Goal: Complete application form

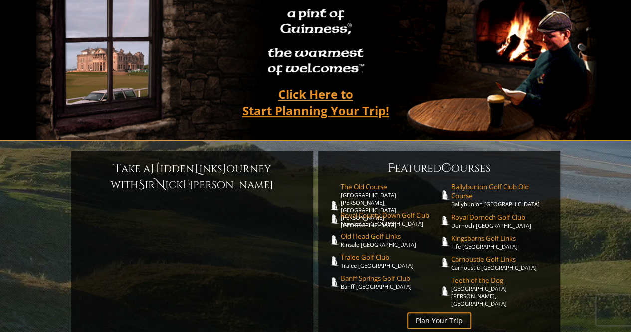
scroll to position [121, 0]
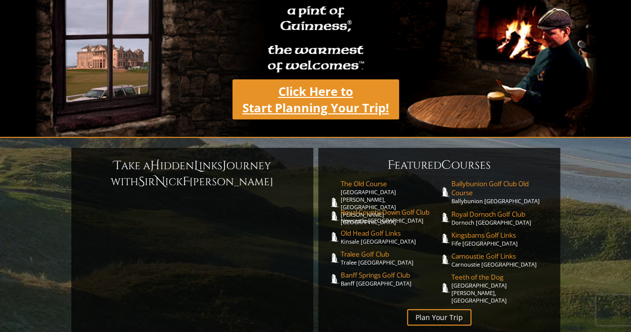
click at [286, 96] on link "Click Here to Start Planning Your Trip!" at bounding box center [315, 99] width 166 height 40
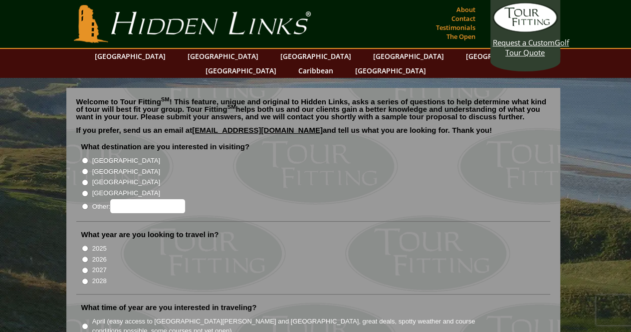
click at [83, 157] on input "[GEOGRAPHIC_DATA]" at bounding box center [85, 160] width 6 height 6
radio input "true"
click at [85, 168] on input "[GEOGRAPHIC_DATA]" at bounding box center [85, 171] width 6 height 6
radio input "true"
click at [85, 157] on input "[GEOGRAPHIC_DATA]" at bounding box center [85, 160] width 6 height 6
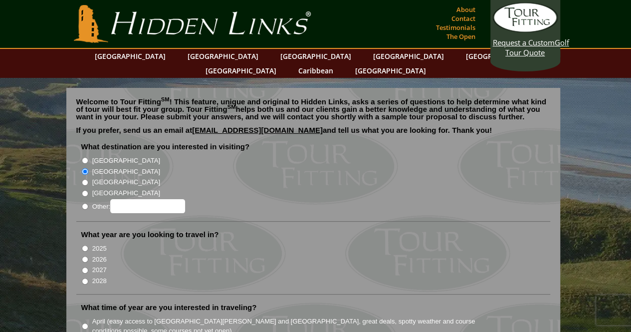
radio input "true"
click at [85, 256] on input "2026" at bounding box center [85, 259] width 6 height 6
radio input "true"
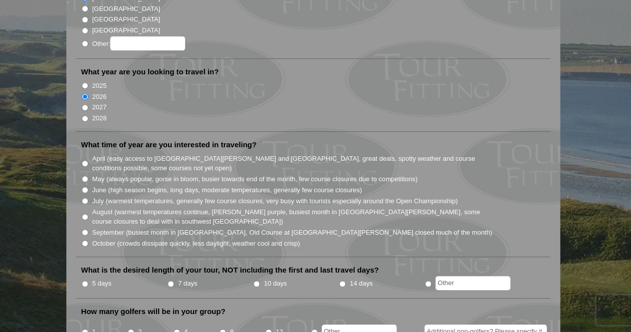
scroll to position [173, 0]
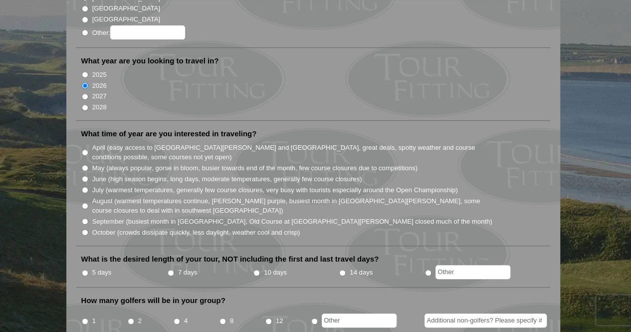
click at [84, 229] on input "October (crowds dissipate quickly, less daylight, weather cool and crisp)" at bounding box center [85, 232] width 6 height 6
radio input "true"
click at [170, 269] on input "7 days" at bounding box center [170, 272] width 6 height 6
radio input "true"
click at [176, 318] on input "4" at bounding box center [176, 321] width 6 height 6
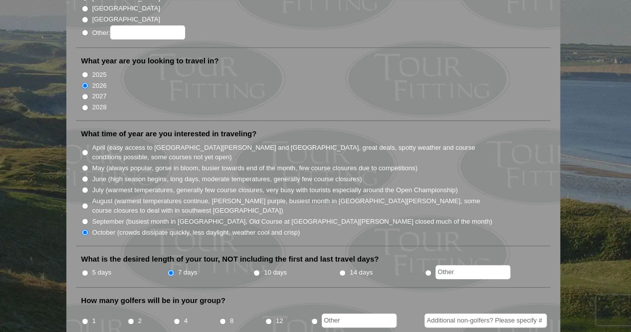
radio input "true"
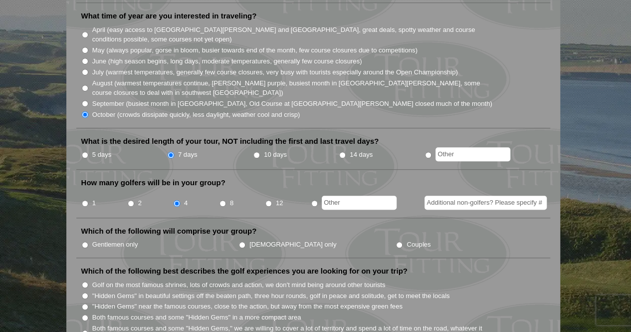
scroll to position [325, 0]
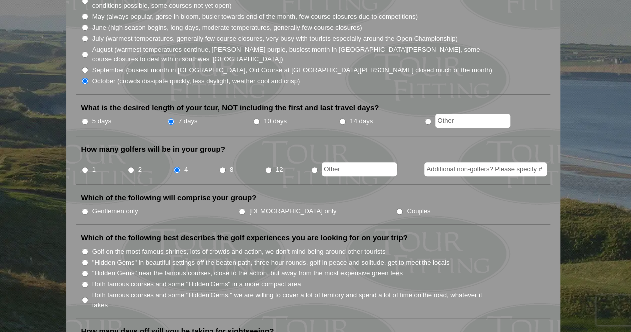
click at [85, 208] on input "Gentlemen only" at bounding box center [85, 211] width 6 height 6
radio input "true"
click at [84, 281] on input "Both famous courses and some "Hidden Gems" in a more compact area" at bounding box center [85, 284] width 6 height 6
radio input "true"
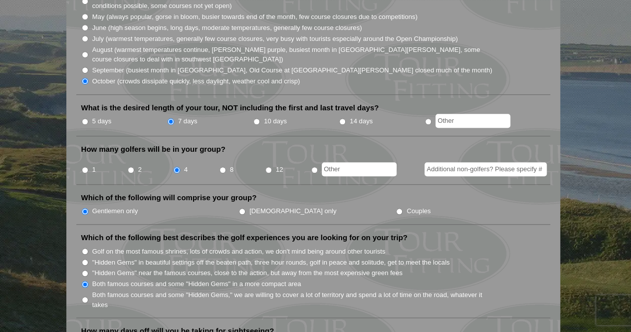
drag, startPoint x: 630, startPoint y: 113, endPoint x: 628, endPoint y: 128, distance: 15.2
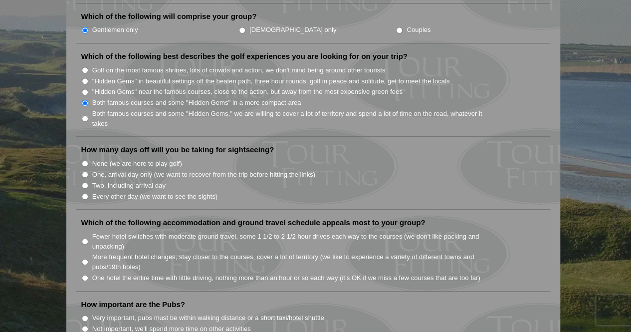
scroll to position [520, 0]
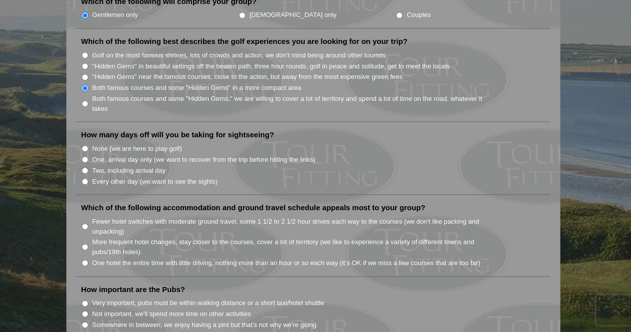
click at [84, 167] on input "Two, including arrival day" at bounding box center [85, 170] width 6 height 6
radio input "true"
click at [85, 243] on input "More frequent hotel changes, stay closer to the courses, cover a lot of territo…" at bounding box center [85, 246] width 6 height 6
radio input "true"
click at [83, 321] on input "Somewhere in between, we enjoy having a pint but that's not why we're going" at bounding box center [85, 324] width 6 height 6
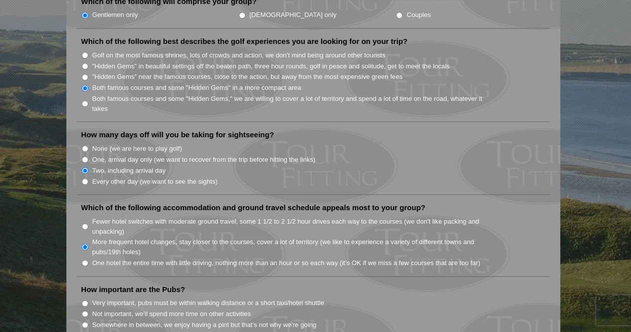
radio input "true"
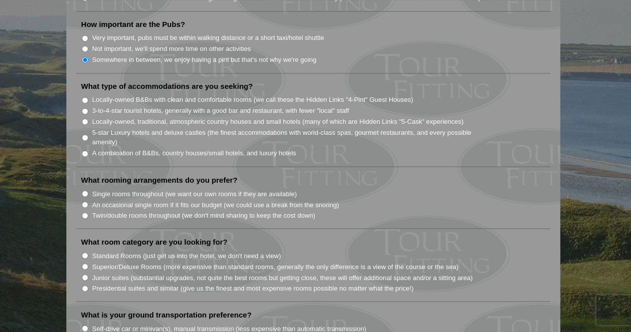
scroll to position [811, 0]
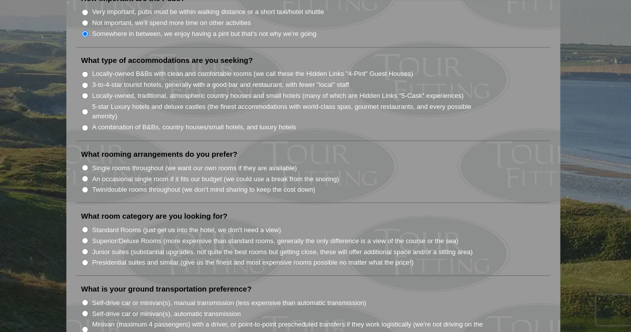
click at [84, 124] on input "A combination of B&Bs, country houses/small hotels, and luxury hotels" at bounding box center [85, 127] width 6 height 6
radio input "true"
click at [84, 164] on input "Single rooms throughout (we want our own rooms if they are available)" at bounding box center [85, 167] width 6 height 6
radio input "true"
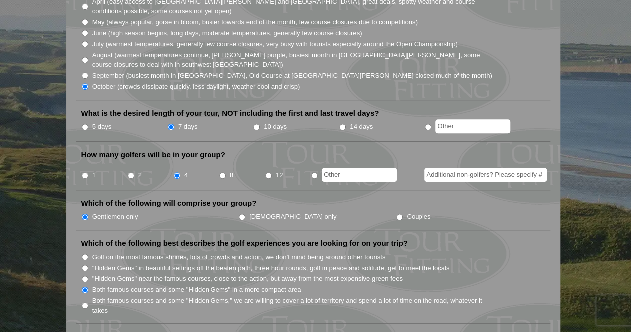
scroll to position [339, 0]
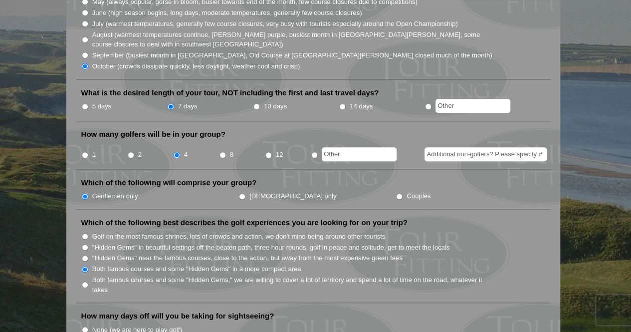
click at [314, 152] on input "radio" at bounding box center [314, 155] width 6 height 6
radio input "true"
click at [439, 147] on input "Additional non-golfers? Please specify #" at bounding box center [485, 154] width 122 height 14
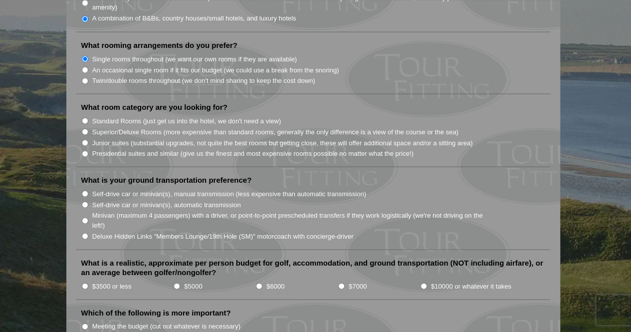
scroll to position [916, 0]
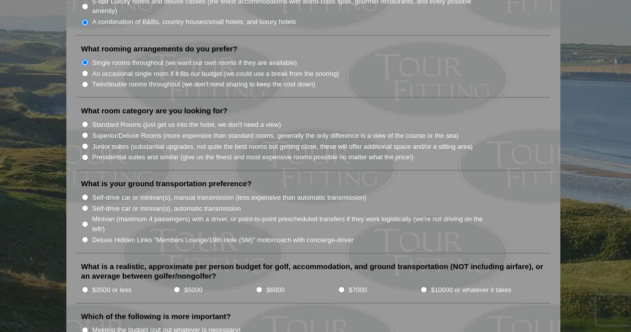
type input "5 non-golfers"
click at [84, 121] on input "Standard Rooms (just get us into the hotel, we don't need a view)" at bounding box center [85, 124] width 6 height 6
radio input "true"
click at [87, 236] on input "Deluxe Hidden Links "Members Lounge/19th Hole (SM)" motorcoach with concierge-d…" at bounding box center [85, 239] width 6 height 6
radio input "true"
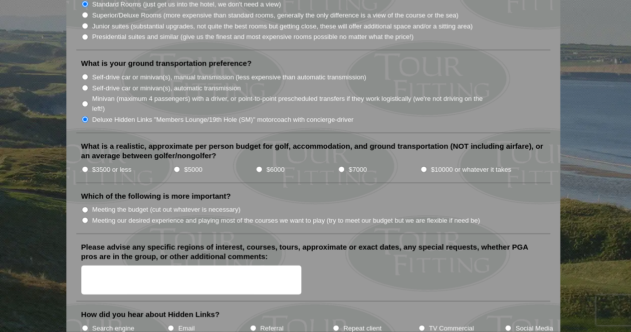
scroll to position [1058, 0]
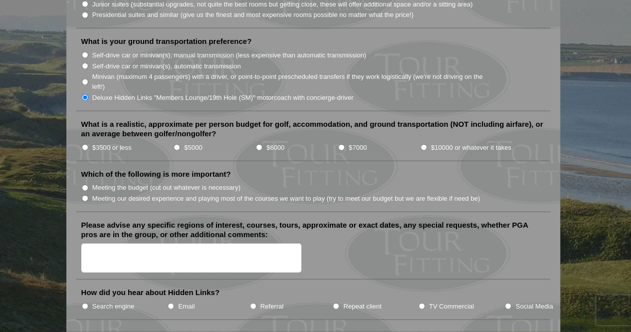
click at [157, 142] on li "$3500 or less" at bounding box center [127, 147] width 92 height 11
click at [128, 143] on label "$3500 or less" at bounding box center [111, 148] width 39 height 10
click at [88, 144] on input "$3500 or less" at bounding box center [85, 147] width 6 height 6
radio input "true"
click at [85, 195] on input "Meeting our desired experience and playing most of the courses we want to play …" at bounding box center [85, 198] width 6 height 6
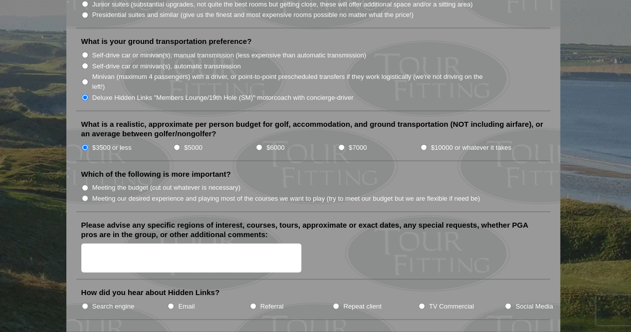
radio input "true"
click at [420, 303] on input "TV Commercial" at bounding box center [421, 306] width 6 height 6
radio input "true"
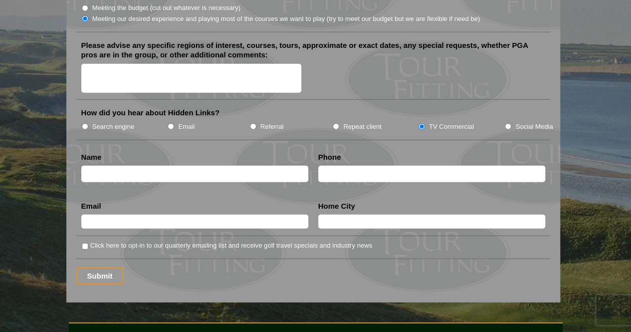
scroll to position [1254, 0]
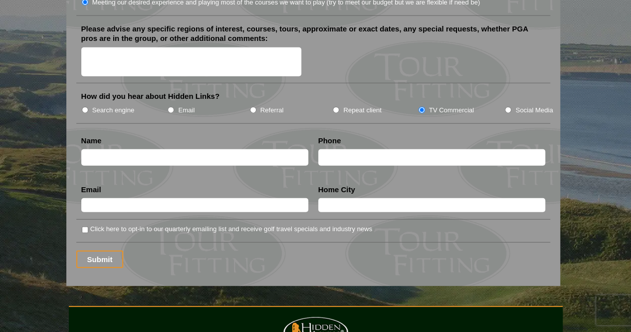
click at [116, 149] on input "text" at bounding box center [194, 157] width 227 height 16
type input "[PERSON_NAME]"
type input "6179975569"
type input "[EMAIL_ADDRESS][PERSON_NAME][DOMAIN_NAME]"
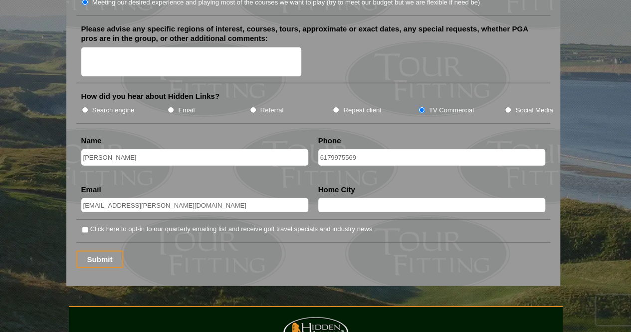
type input "Auburn"
click at [167, 198] on input "[EMAIL_ADDRESS][PERSON_NAME][DOMAIN_NAME]" at bounding box center [194, 205] width 227 height 14
type input "j"
type input "[EMAIL_ADDRESS][DOMAIN_NAME]"
click at [97, 250] on input "Submit" at bounding box center [99, 258] width 47 height 17
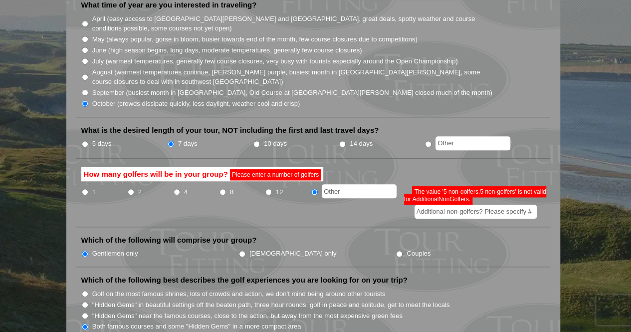
scroll to position [340, 0]
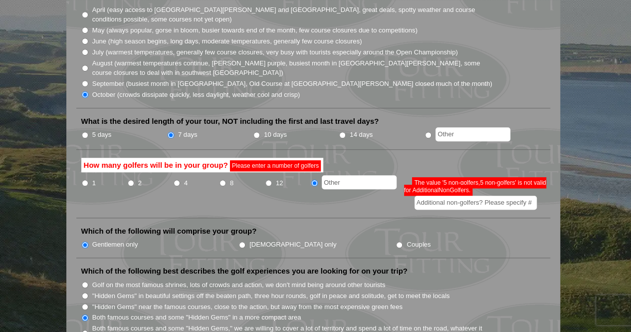
click at [332, 175] on input "text" at bounding box center [359, 182] width 75 height 14
click at [335, 175] on input "text" at bounding box center [359, 182] width 75 height 14
type input "5"
click at [426, 195] on input "Additional non-golfers? Please specify #" at bounding box center [475, 202] width 122 height 14
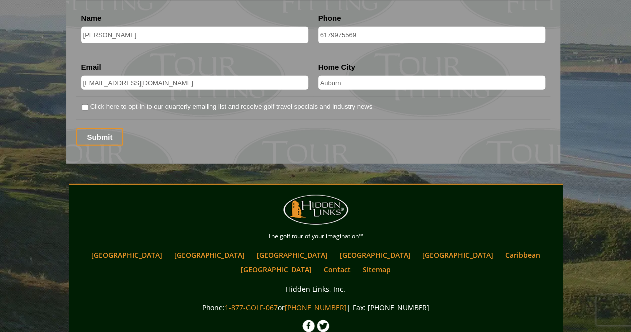
scroll to position [1469, 0]
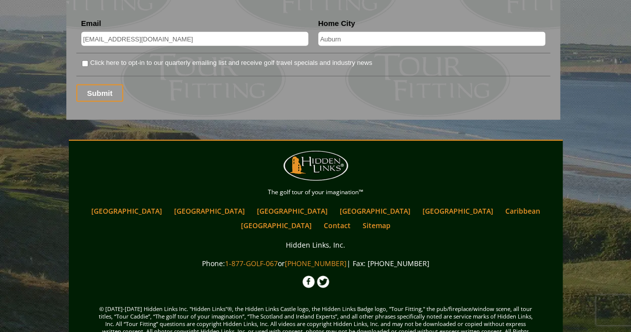
type input "5"
click at [235, 84] on div "Submit" at bounding box center [313, 92] width 474 height 17
click at [89, 84] on input "Submit" at bounding box center [99, 92] width 47 height 17
